Goal: Navigation & Orientation: Understand site structure

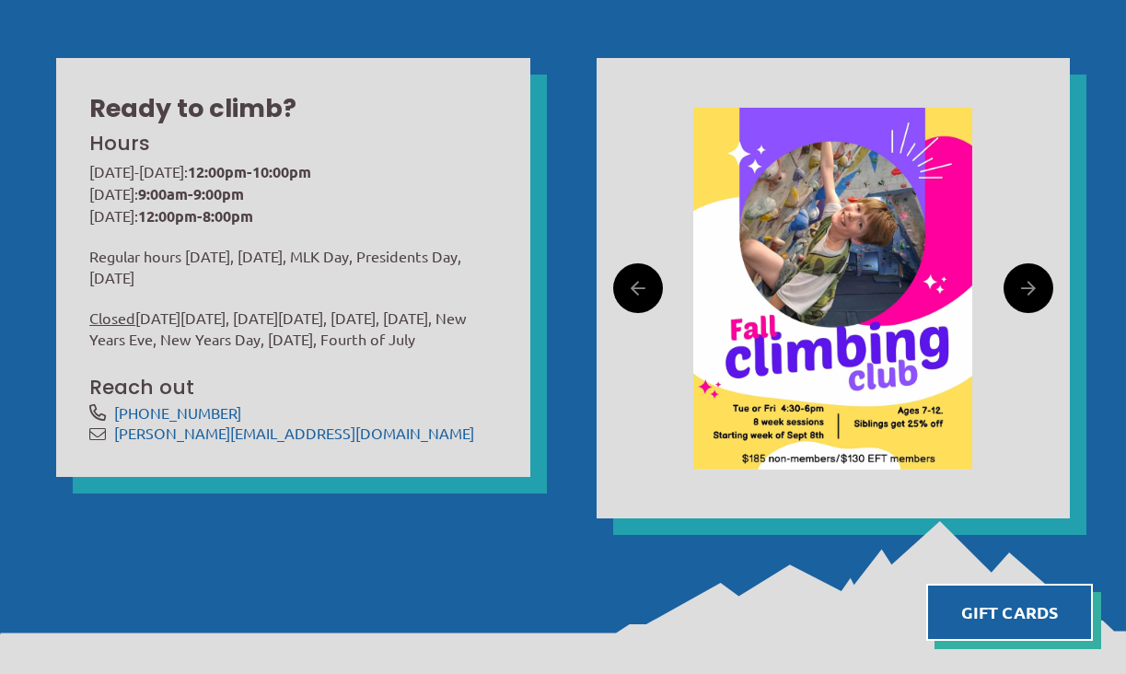
scroll to position [630, 0]
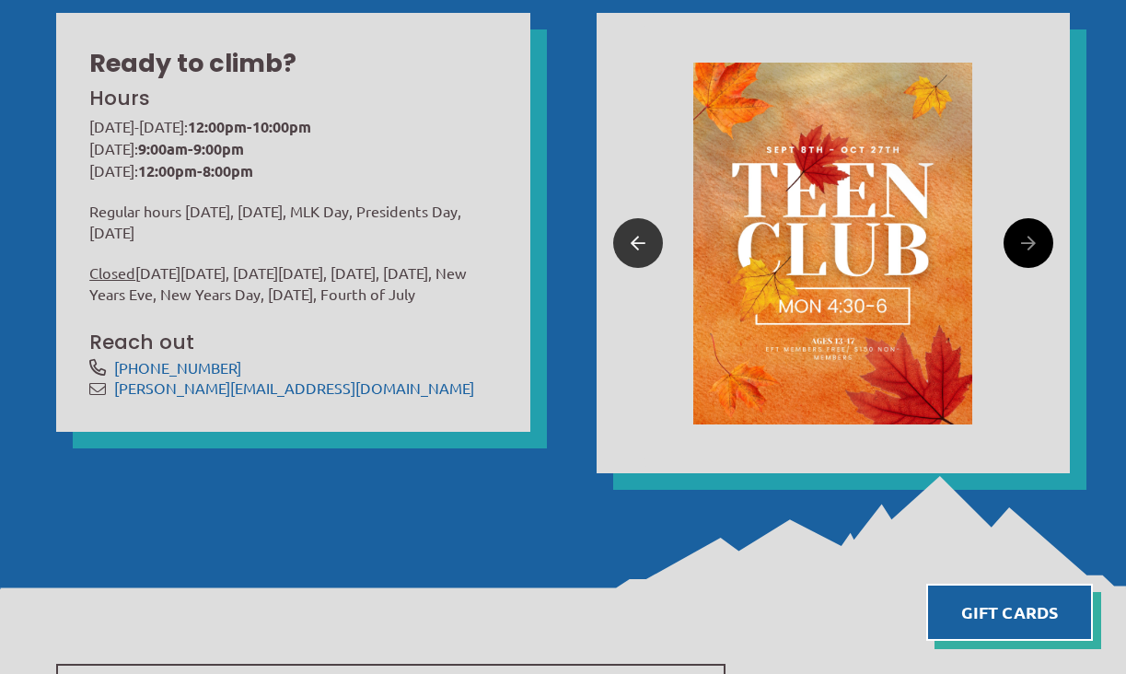
click at [627, 243] on link at bounding box center [638, 243] width 50 height 50
click at [1021, 245] on icon at bounding box center [1028, 243] width 15 height 29
click at [638, 245] on icon at bounding box center [637, 243] width 15 height 29
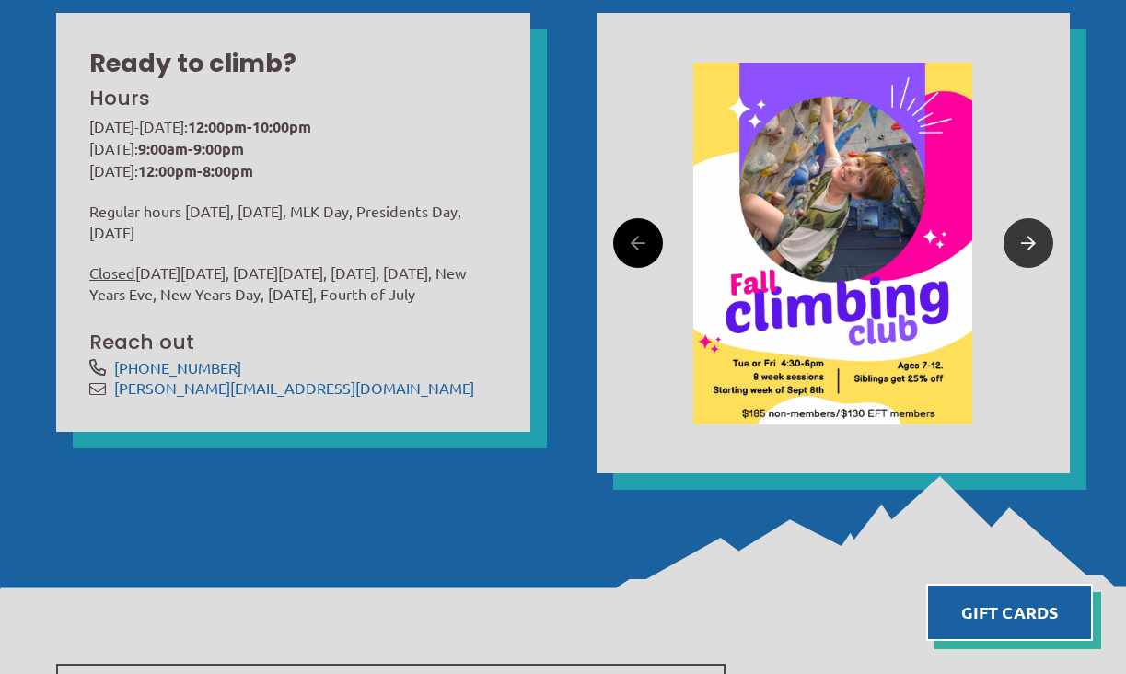
click at [1045, 254] on link at bounding box center [1028, 243] width 50 height 50
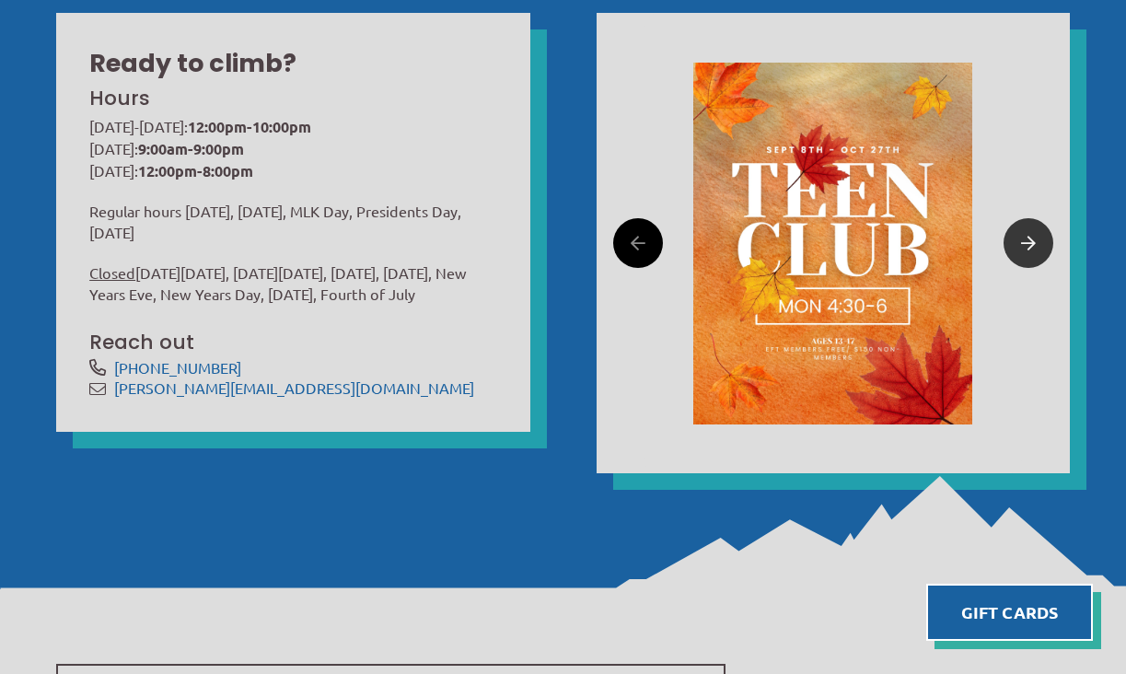
click at [1044, 254] on link at bounding box center [1028, 243] width 50 height 50
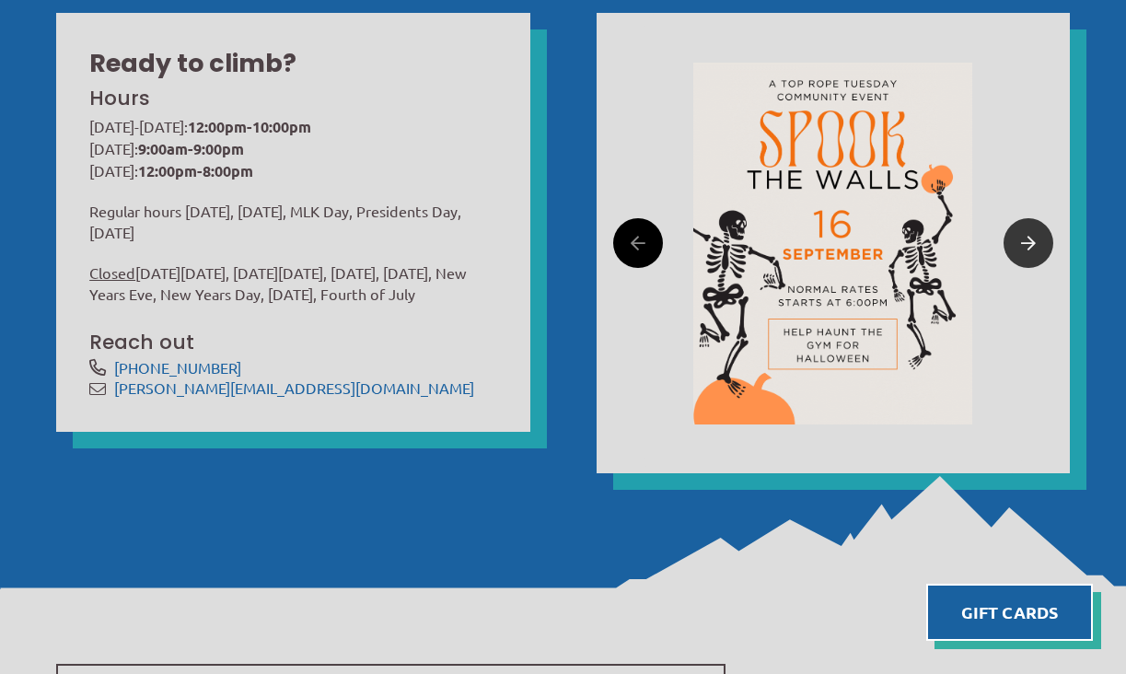
click at [1044, 254] on link at bounding box center [1028, 243] width 50 height 50
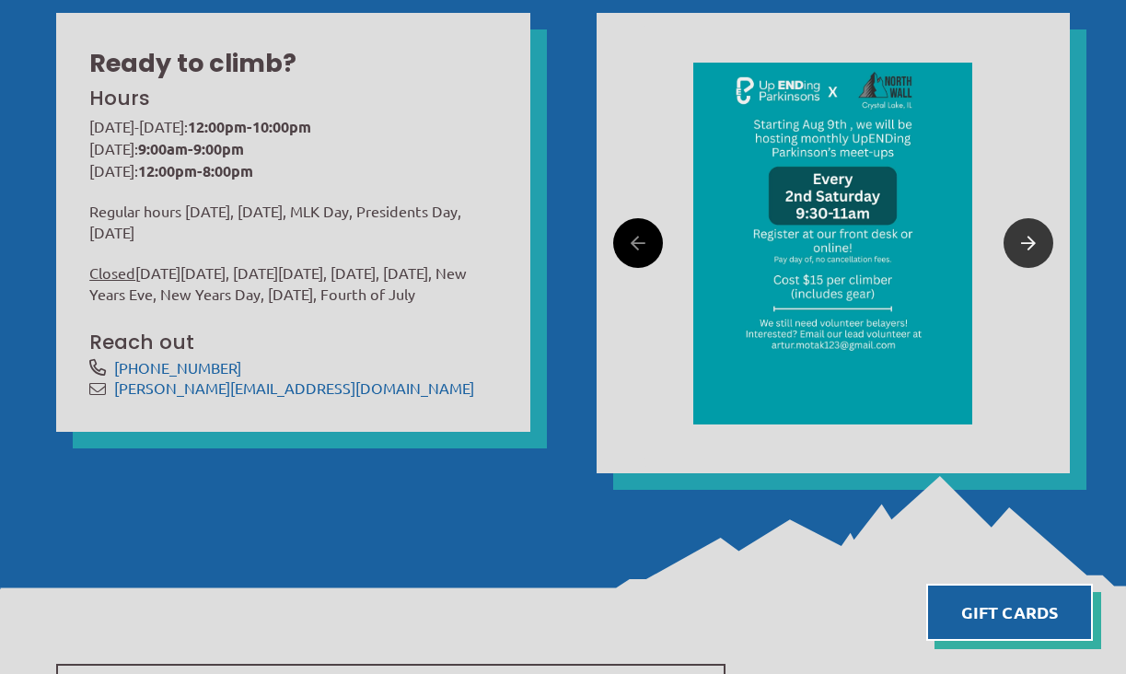
click at [1044, 254] on link at bounding box center [1028, 243] width 50 height 50
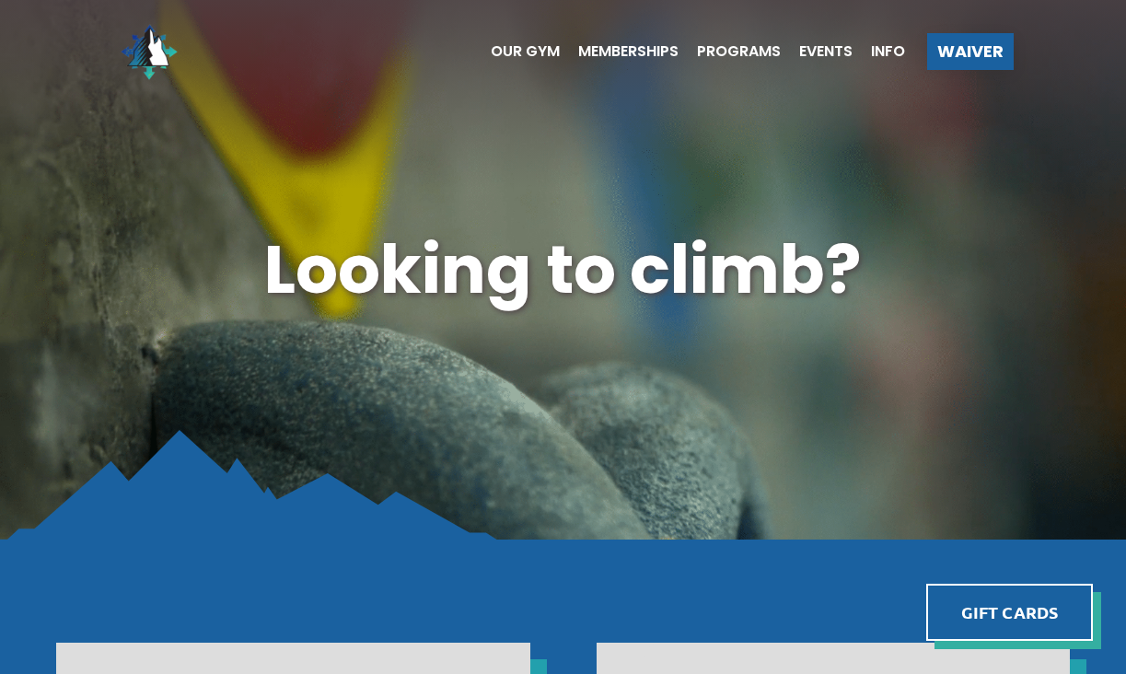
scroll to position [0, 0]
click at [810, 56] on span "Events" at bounding box center [825, 51] width 53 height 15
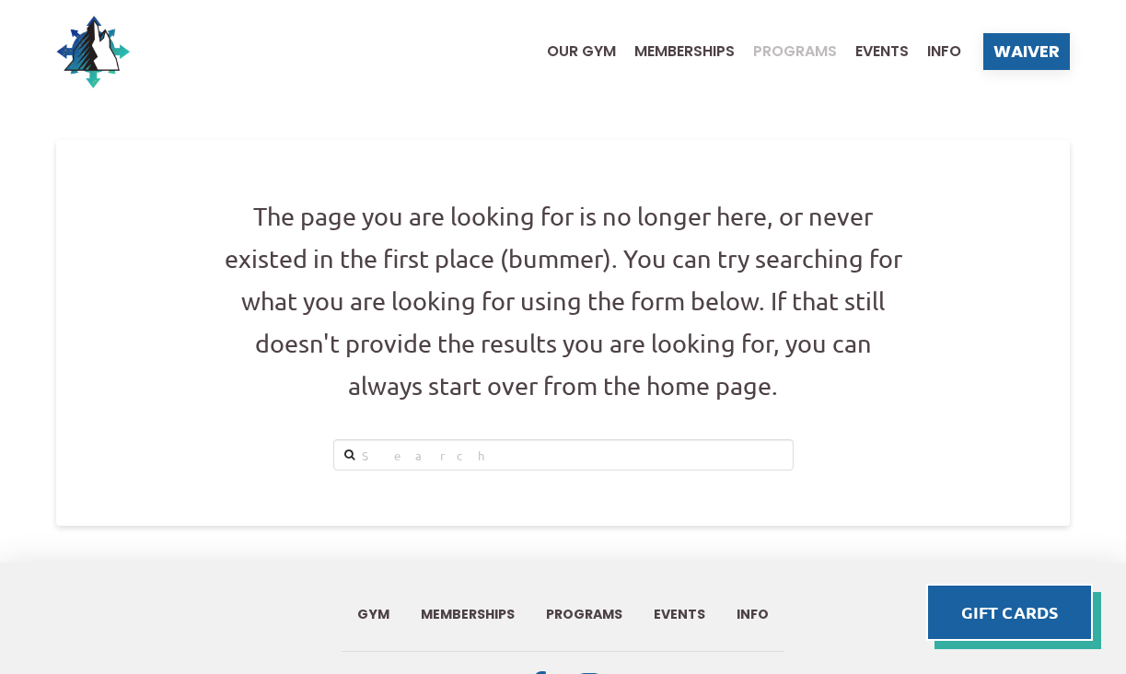
click at [791, 52] on span "Programs" at bounding box center [795, 51] width 84 height 15
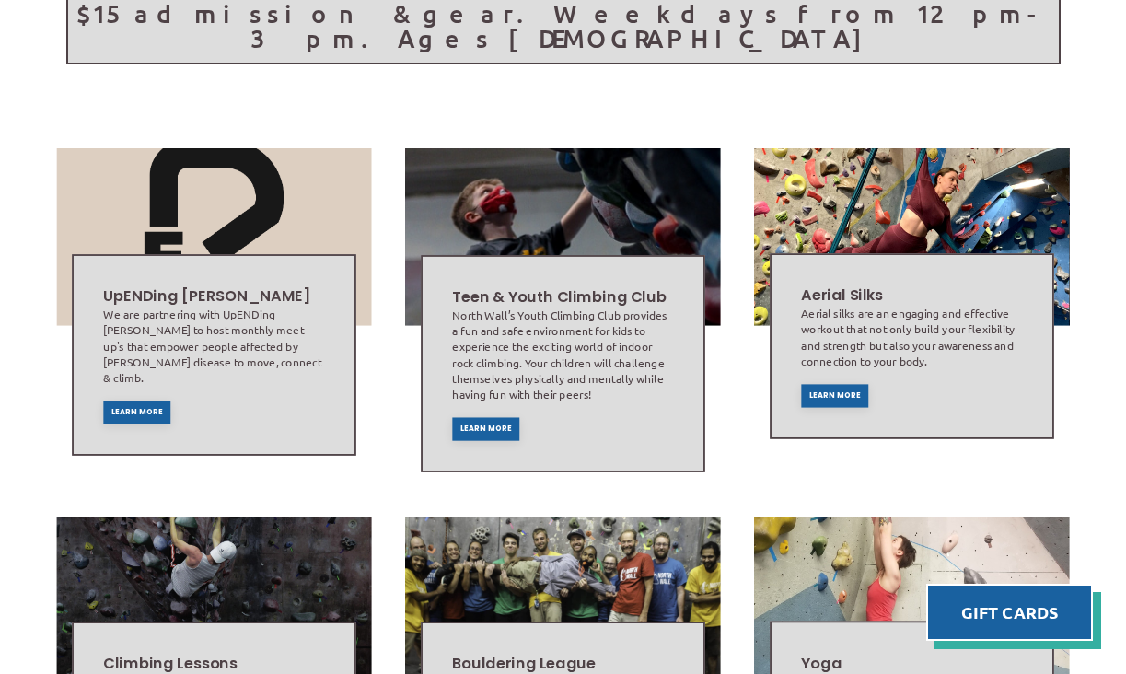
scroll to position [491, 0]
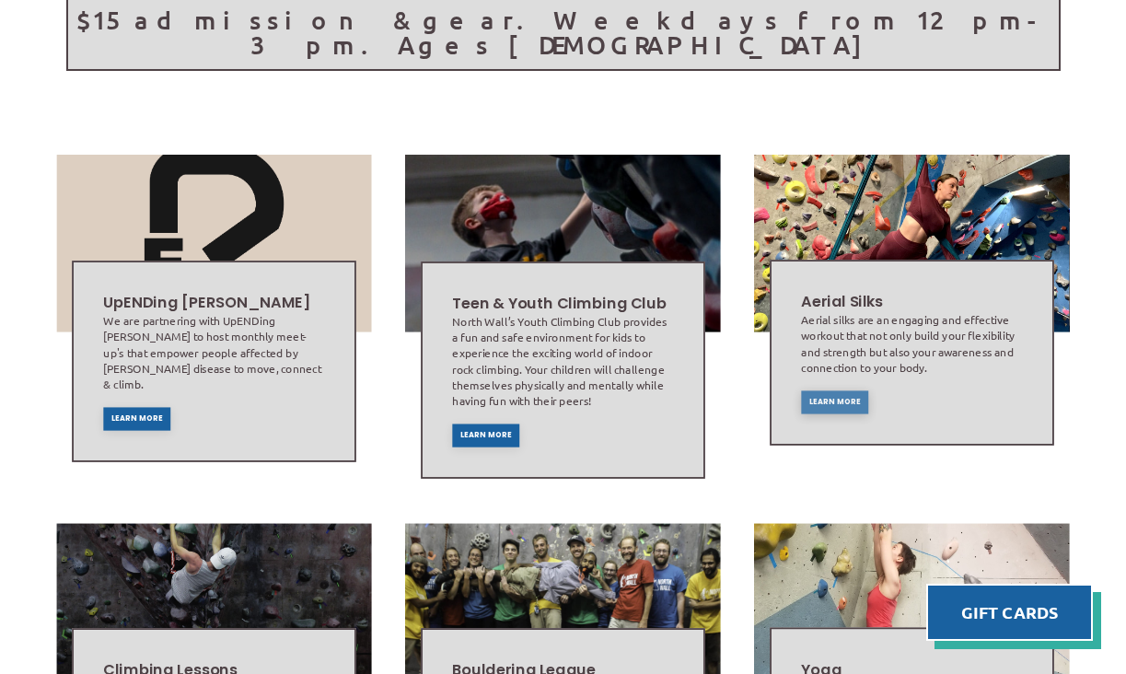
click at [839, 398] on span "Learn More" at bounding box center [835, 401] width 52 height 7
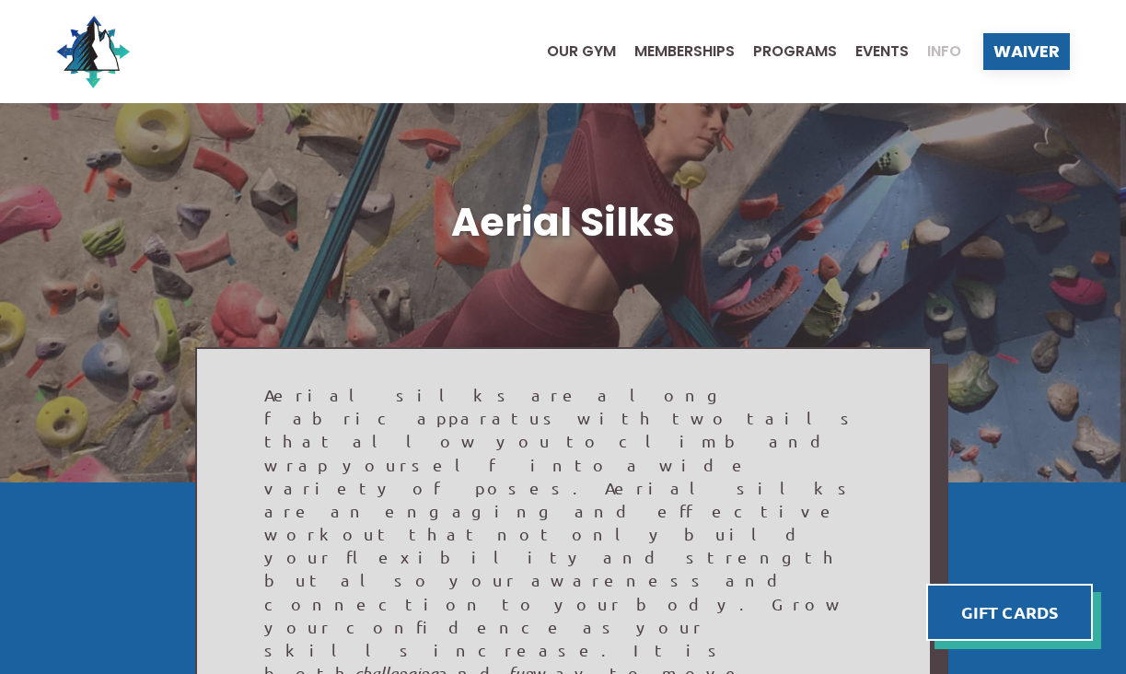
click at [940, 46] on span "Info" at bounding box center [944, 51] width 34 height 15
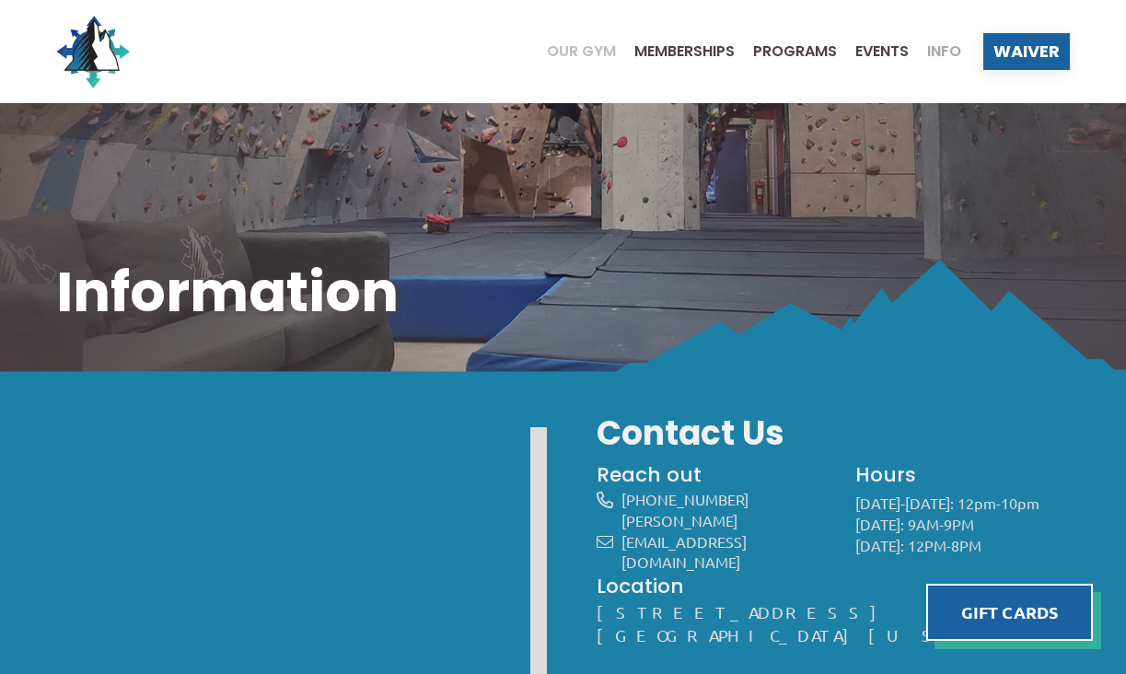
click at [586, 49] on span "Our Gym" at bounding box center [581, 51] width 69 height 15
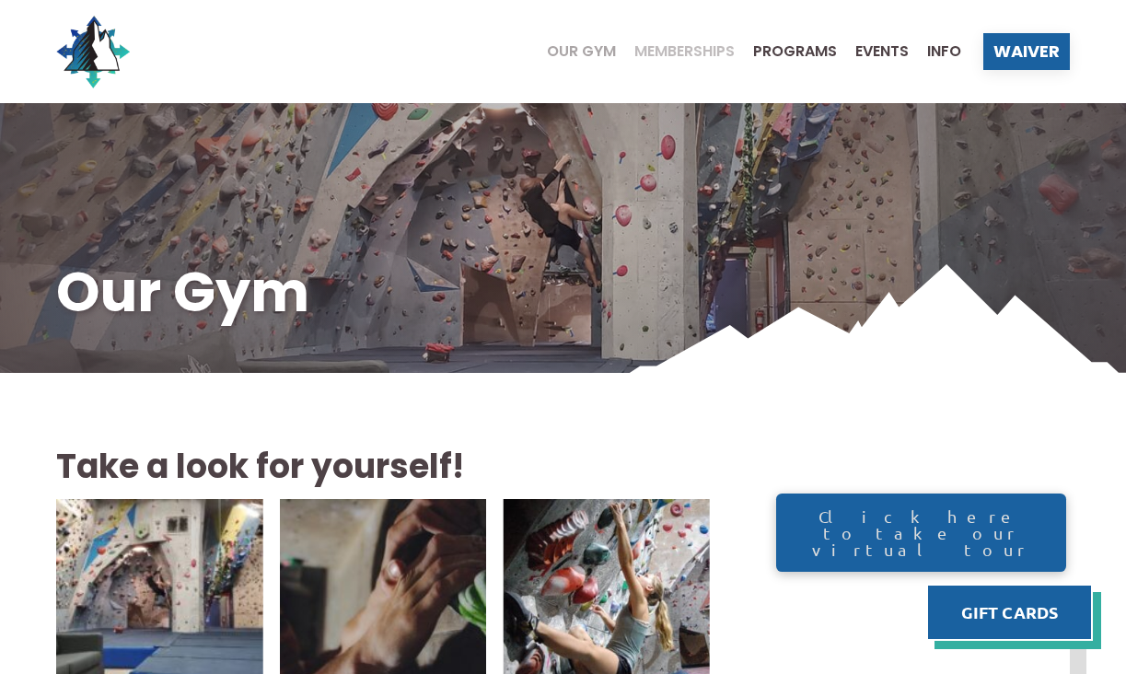
click at [669, 52] on span "Memberships" at bounding box center [684, 51] width 100 height 15
